Goal: Information Seeking & Learning: Learn about a topic

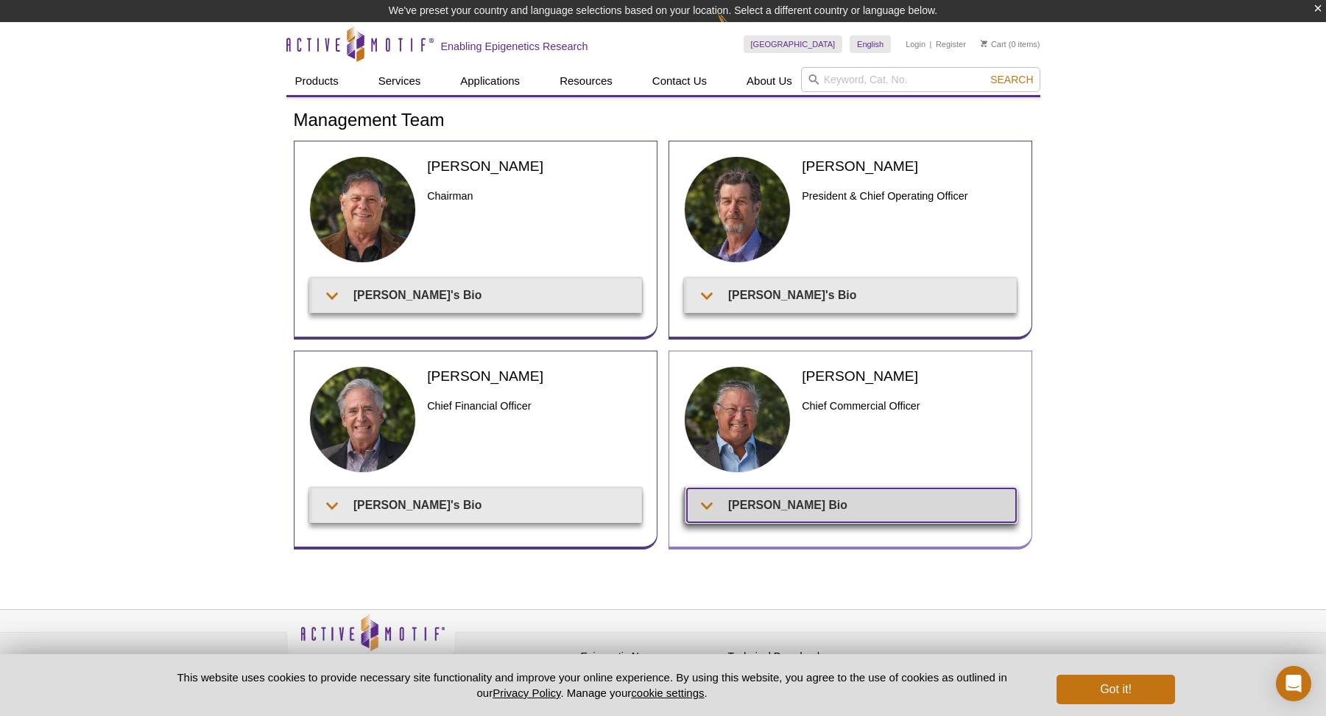
click at [762, 499] on summary "[PERSON_NAME] Bio" at bounding box center [851, 504] width 329 height 33
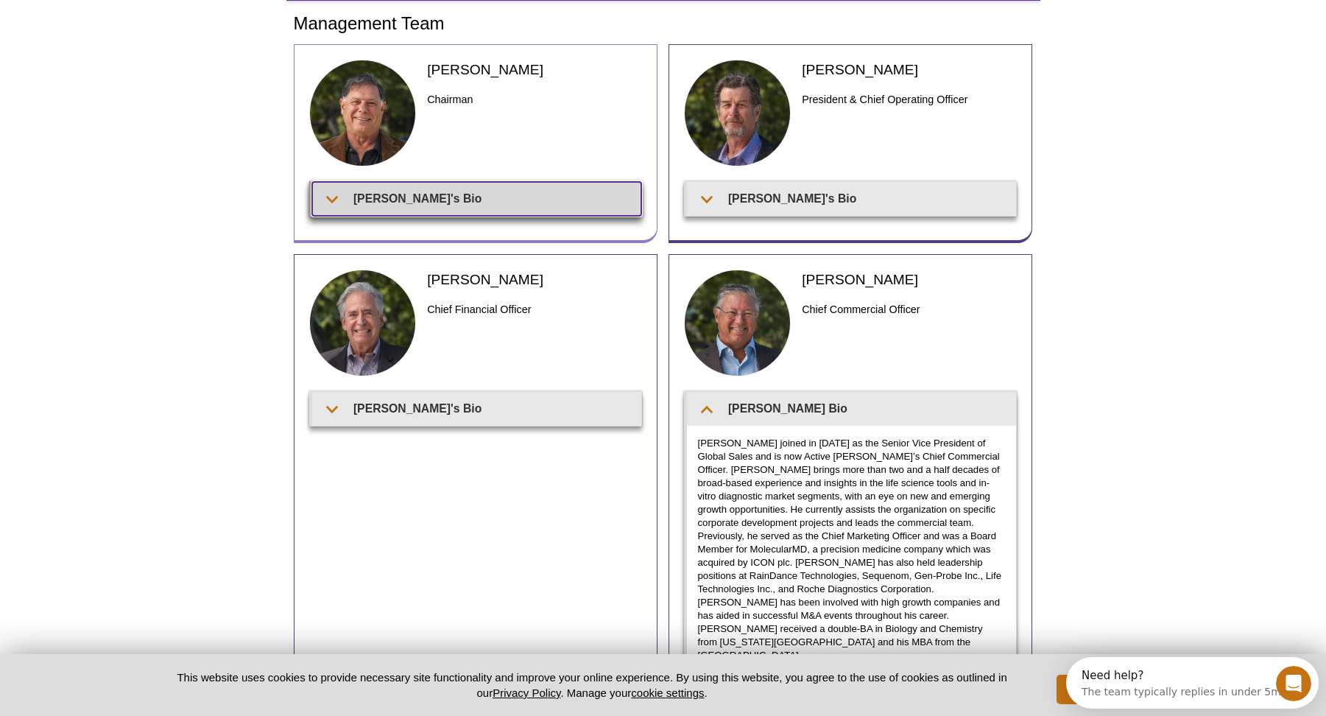
click at [485, 194] on summary "[PERSON_NAME]'s Bio" at bounding box center [476, 198] width 329 height 33
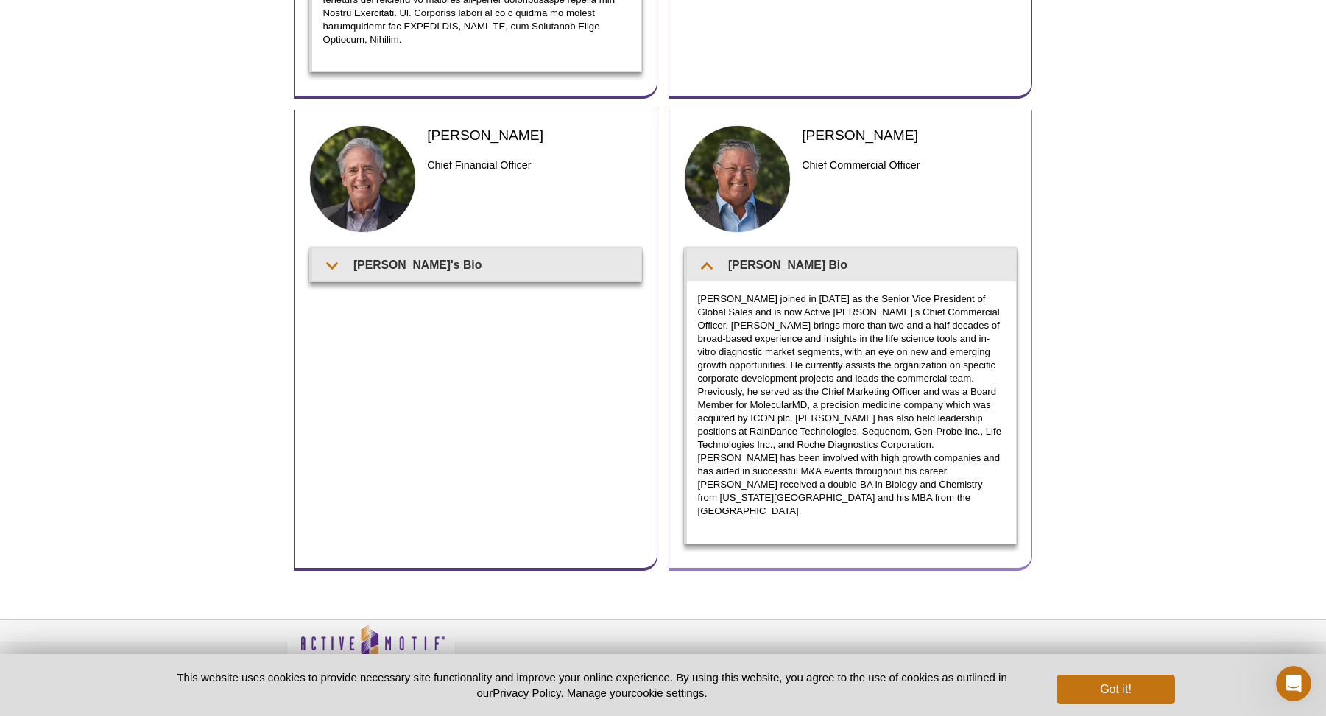
scroll to position [616, 0]
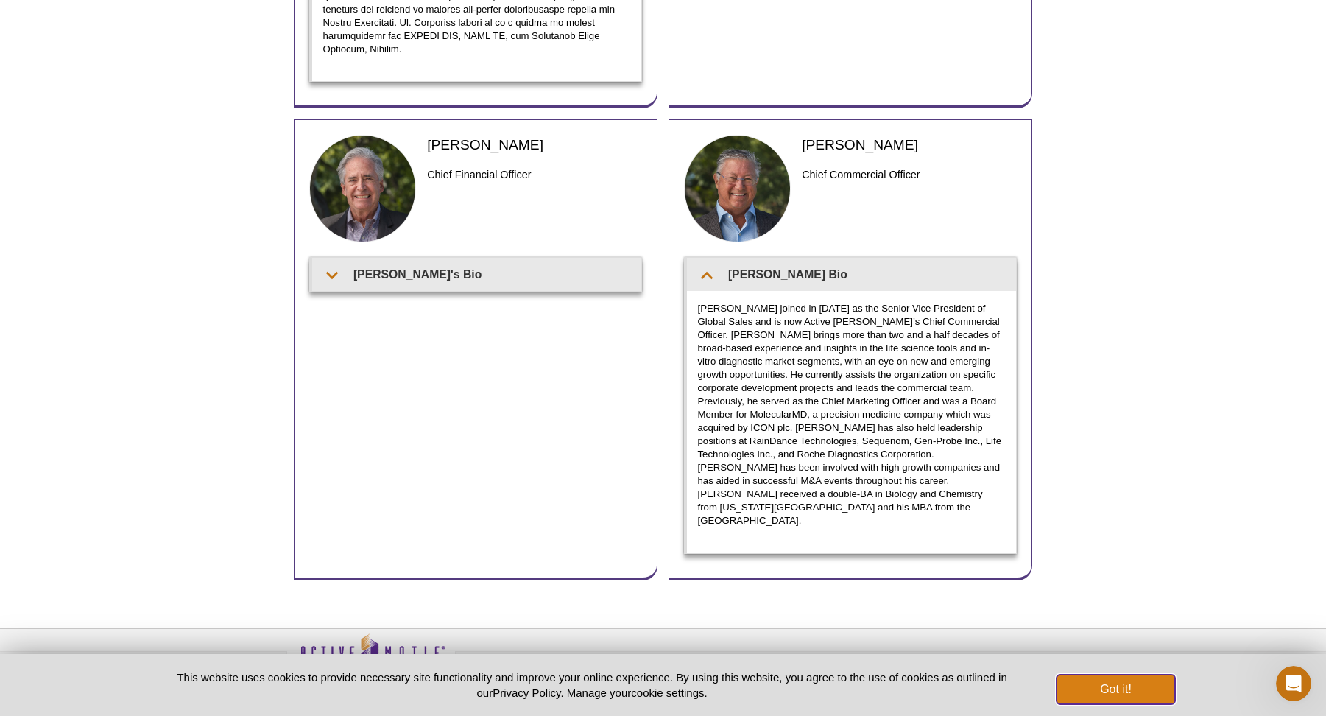
click at [1126, 696] on button "Got it!" at bounding box center [1116, 689] width 118 height 29
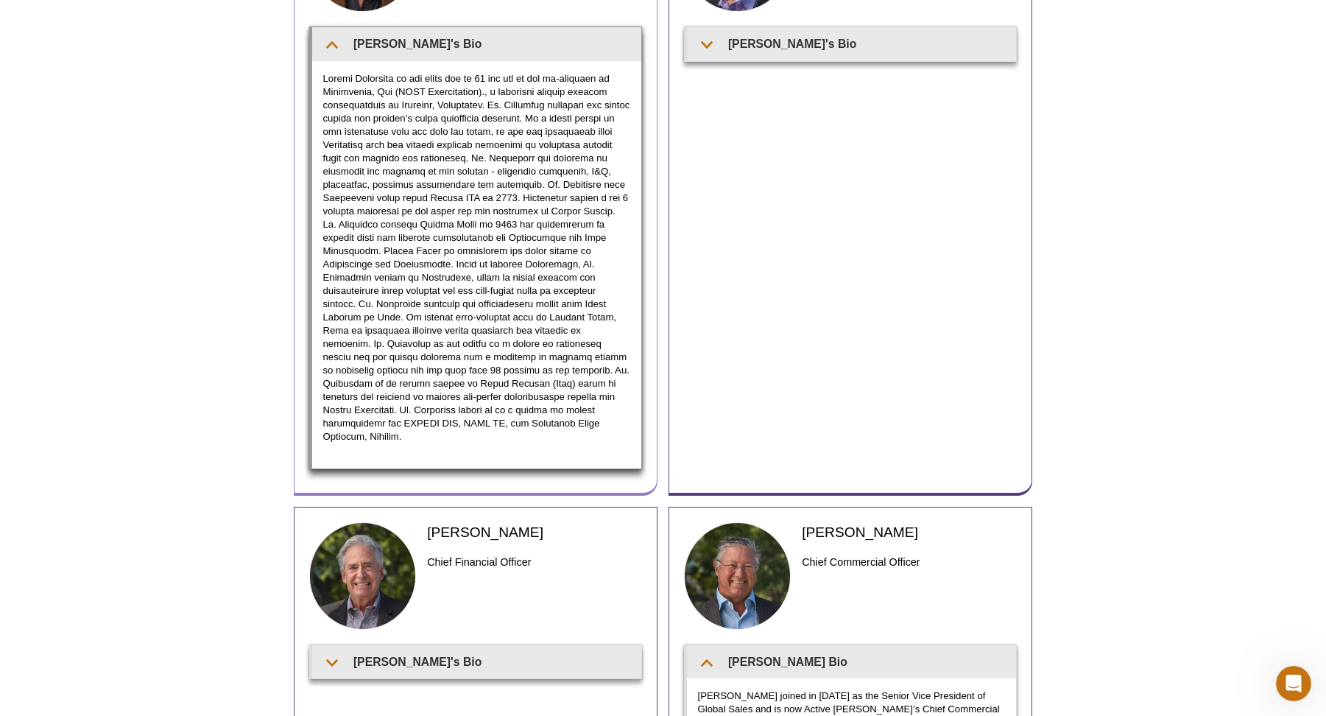
scroll to position [0, 0]
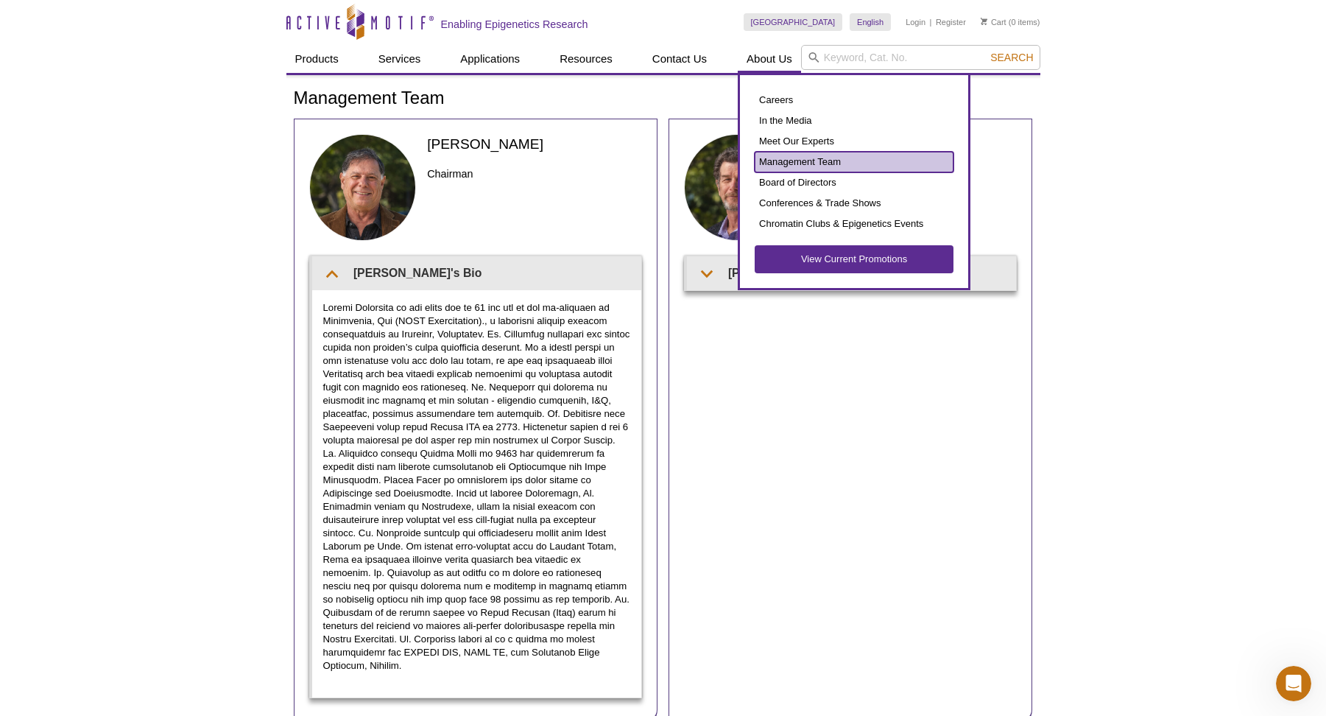
click at [796, 166] on link "Management Team" at bounding box center [854, 162] width 199 height 21
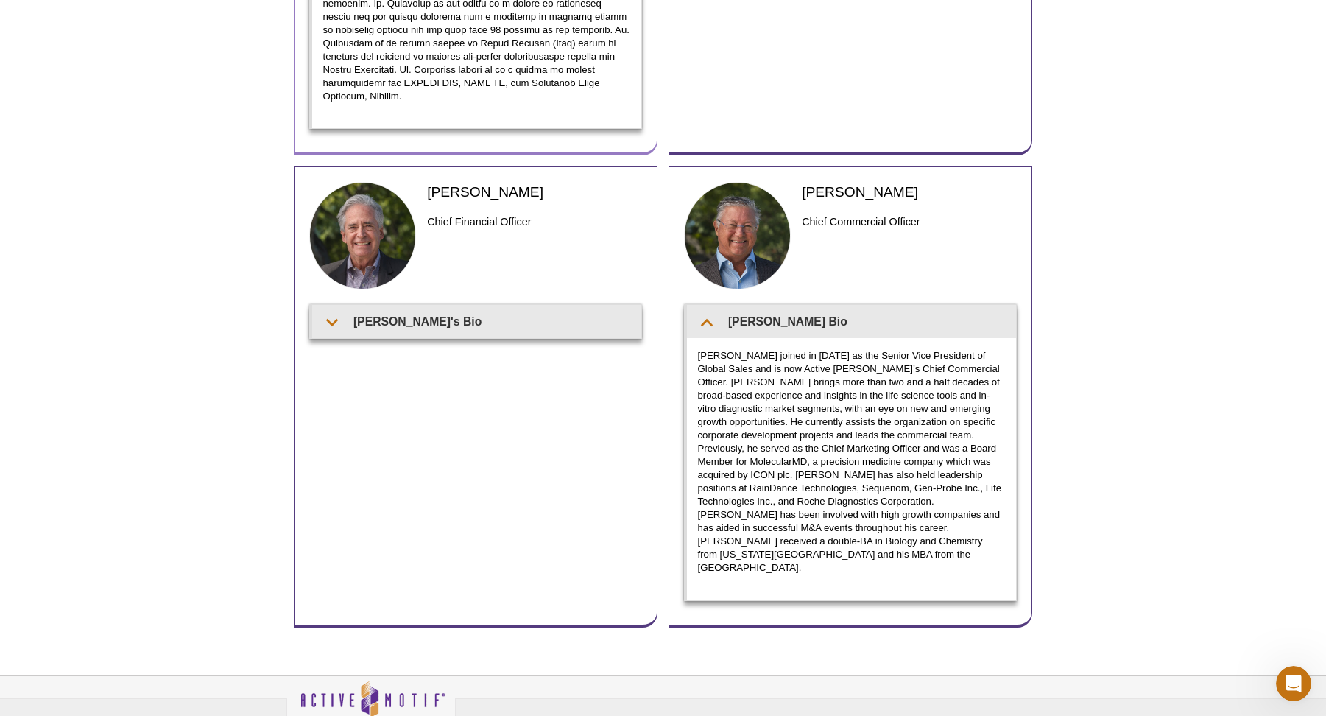
scroll to position [616, 0]
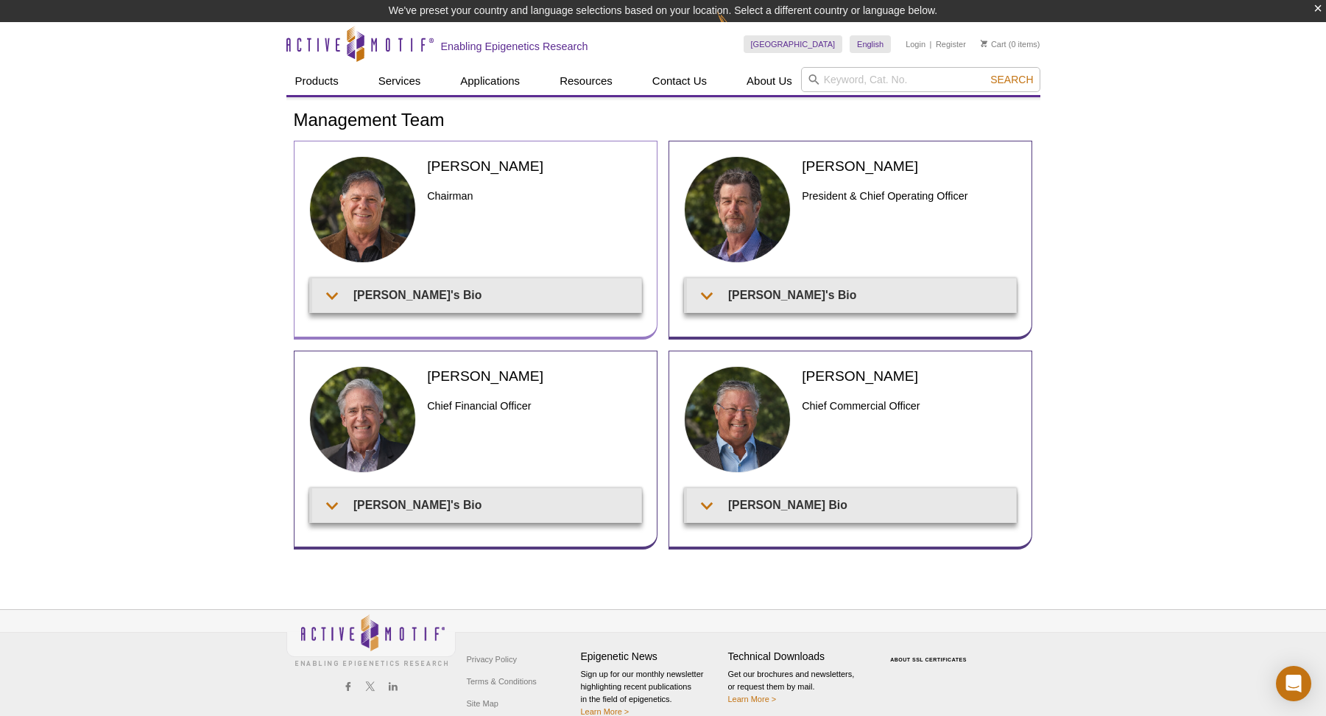
scroll to position [10, 0]
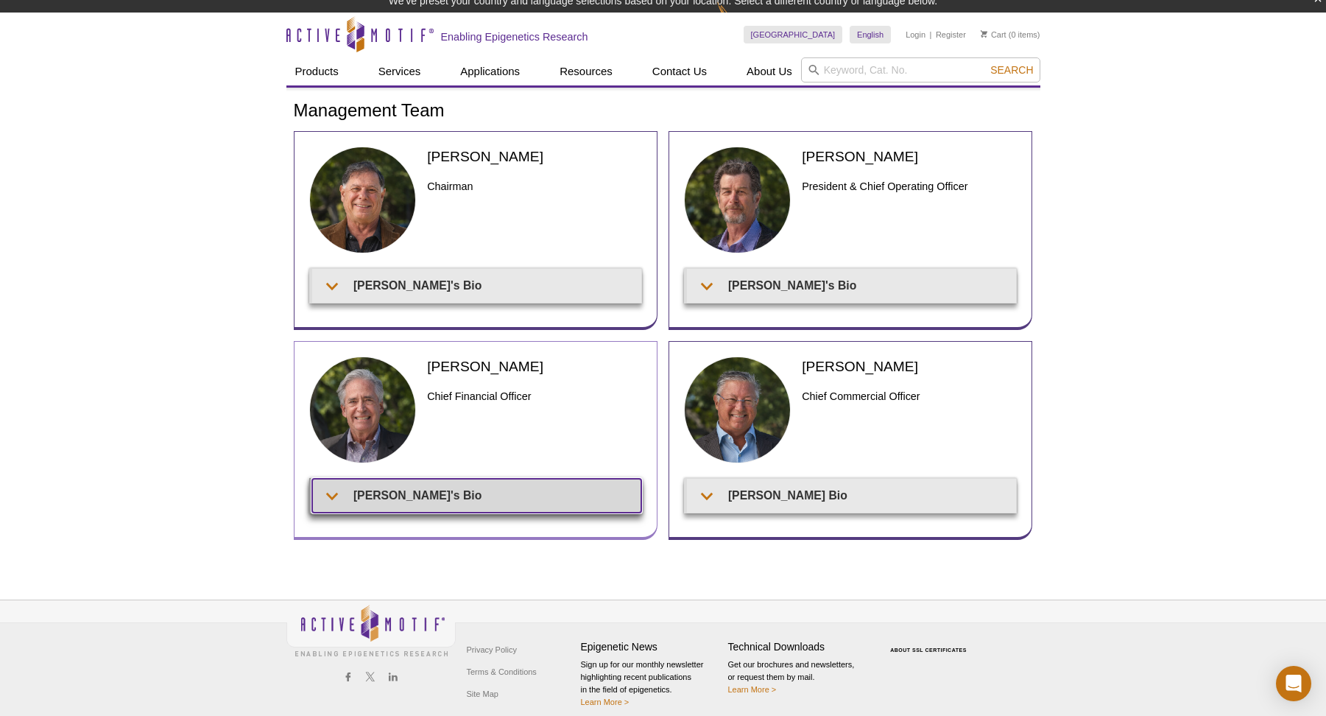
click at [429, 482] on summary "[PERSON_NAME]'s Bio" at bounding box center [476, 495] width 329 height 33
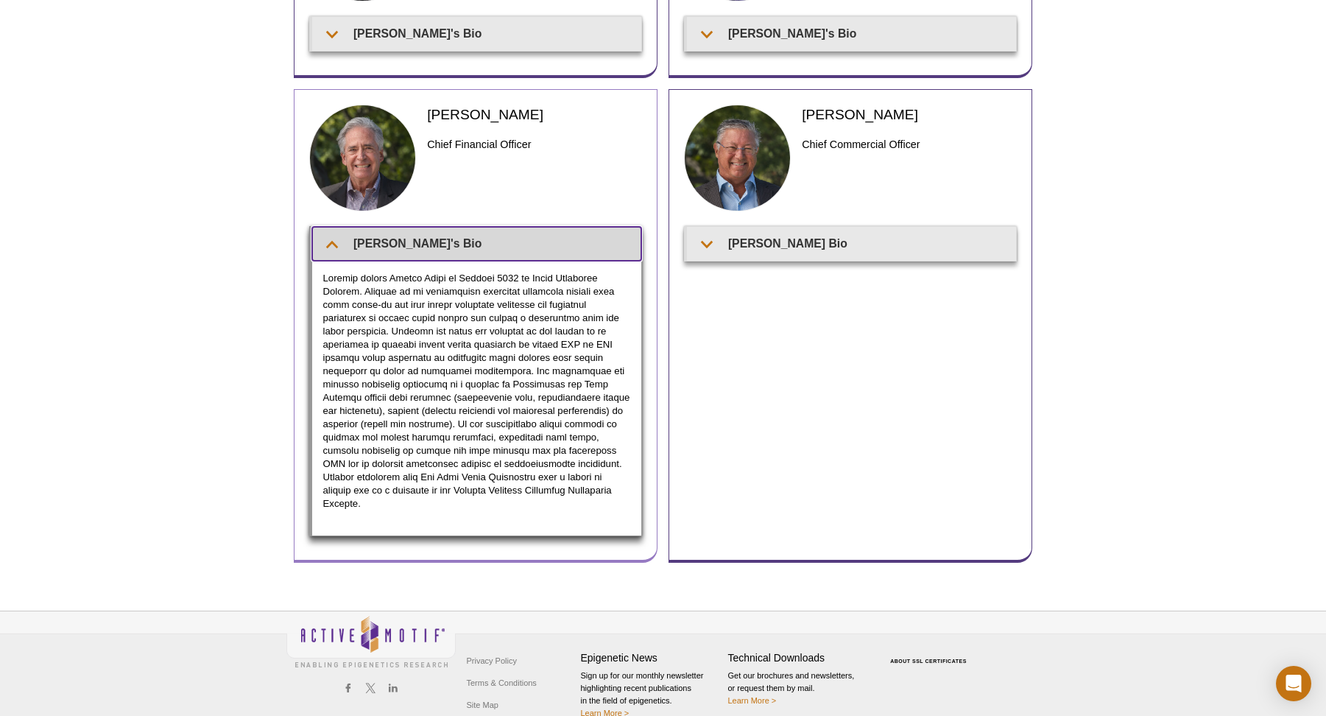
scroll to position [0, 0]
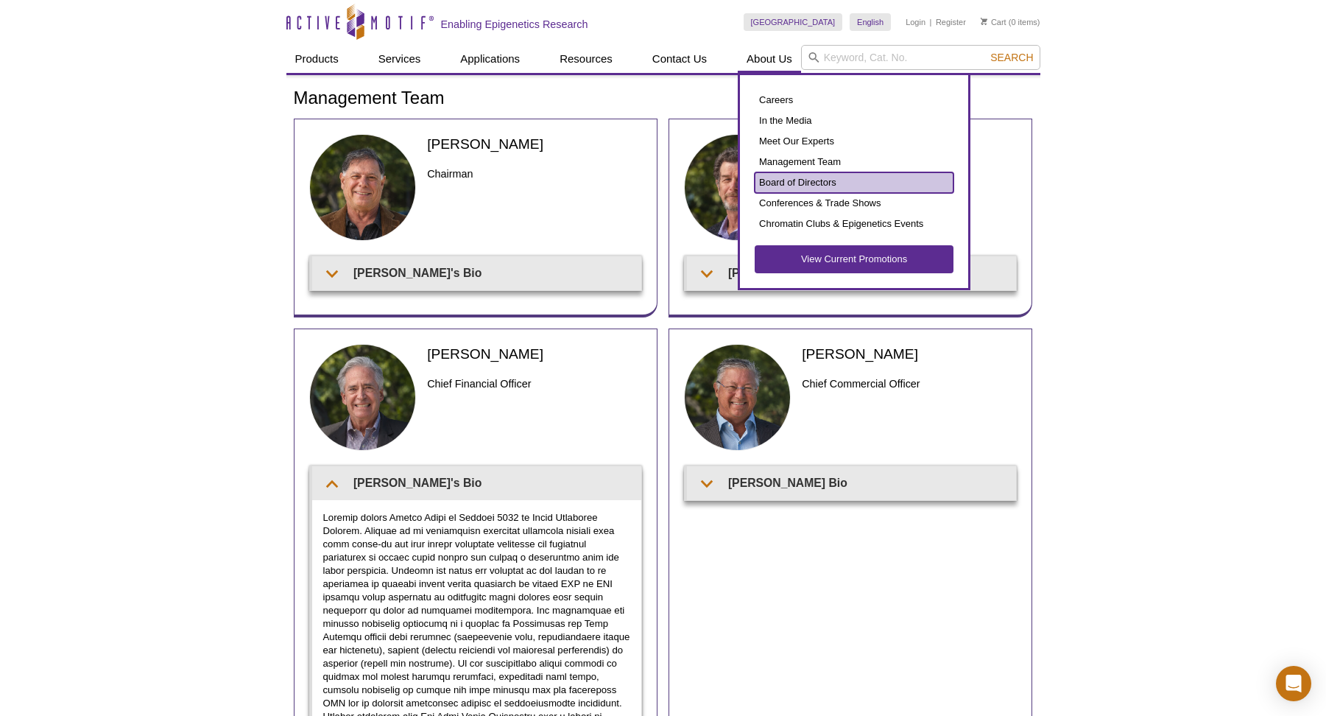
click at [814, 176] on link "Board of Directors" at bounding box center [854, 182] width 199 height 21
click at [820, 181] on link "Board of Directors" at bounding box center [854, 182] width 199 height 21
click at [799, 183] on link "Board of Directors" at bounding box center [854, 182] width 199 height 21
